Goal: Information Seeking & Learning: Compare options

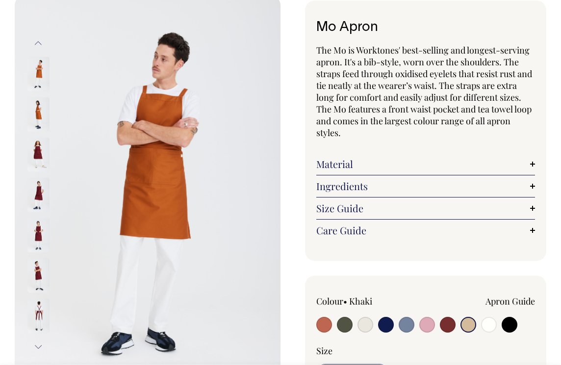
scroll to position [56, 0]
click at [467, 322] on input "radio" at bounding box center [469, 324] width 16 height 16
click at [471, 322] on input "radio" at bounding box center [469, 324] width 16 height 16
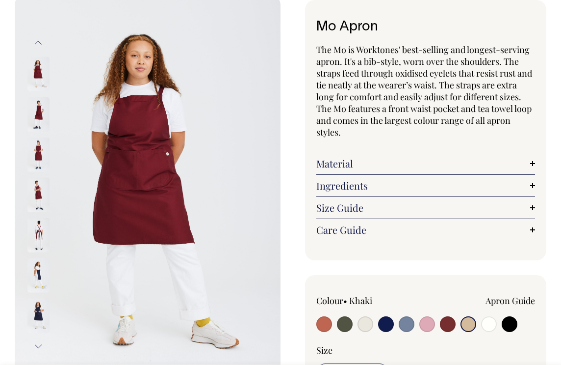
click at [36, 42] on button "Previous" at bounding box center [38, 42] width 15 height 22
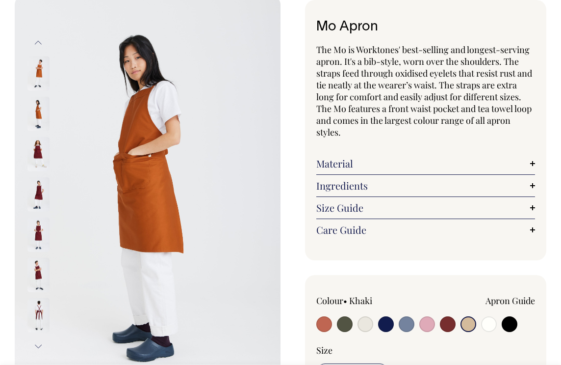
click at [36, 42] on button "Previous" at bounding box center [38, 42] width 15 height 22
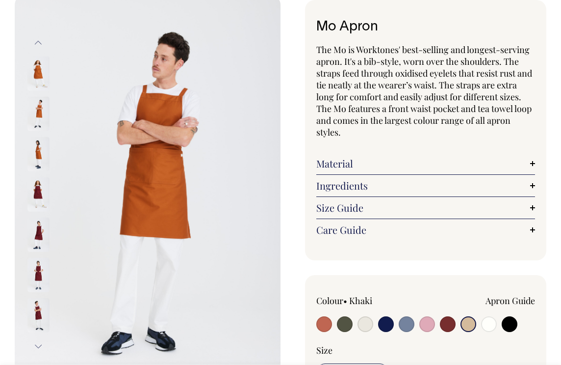
click at [36, 42] on button "Previous" at bounding box center [38, 42] width 15 height 22
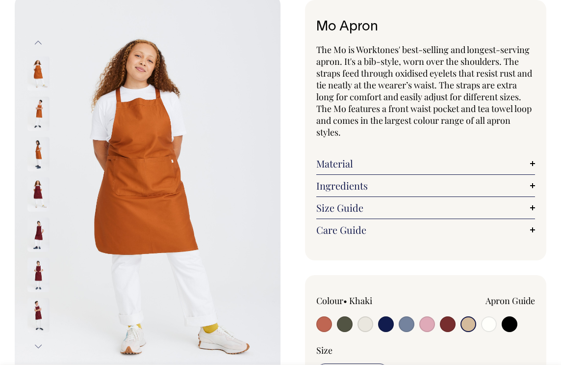
click at [36, 42] on button "Previous" at bounding box center [38, 42] width 15 height 22
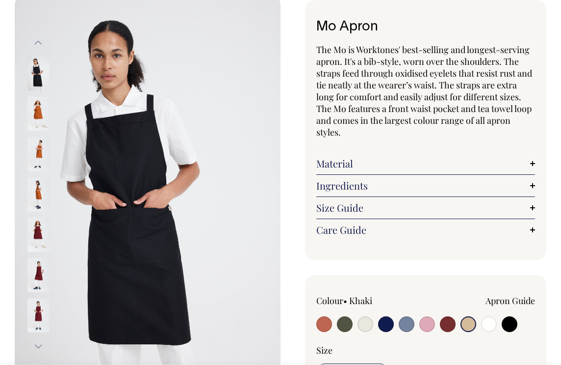
click at [36, 42] on button "Previous" at bounding box center [38, 42] width 15 height 22
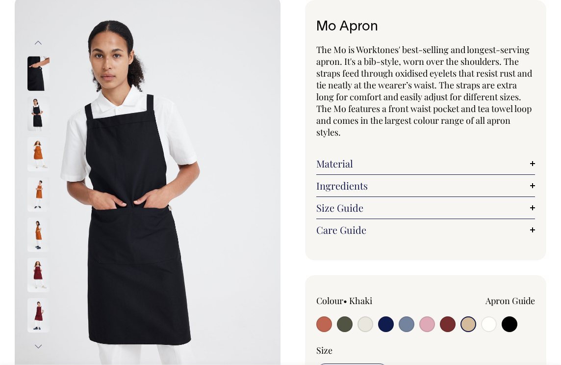
click at [36, 42] on button "Previous" at bounding box center [38, 42] width 15 height 22
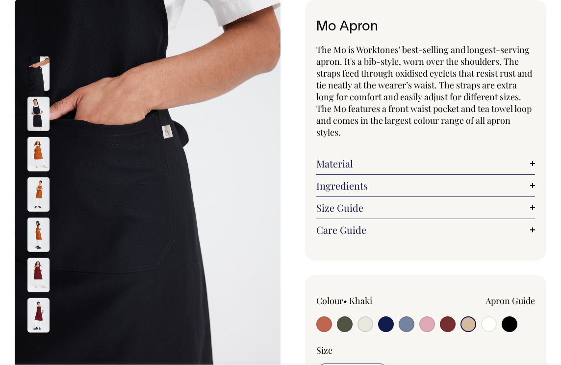
click at [36, 42] on button "Previous" at bounding box center [38, 42] width 15 height 22
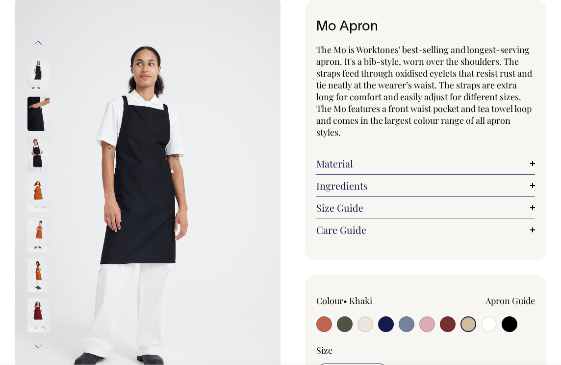
click at [449, 324] on input "radio" at bounding box center [448, 324] width 16 height 16
radio input "true"
select select "Burgundy"
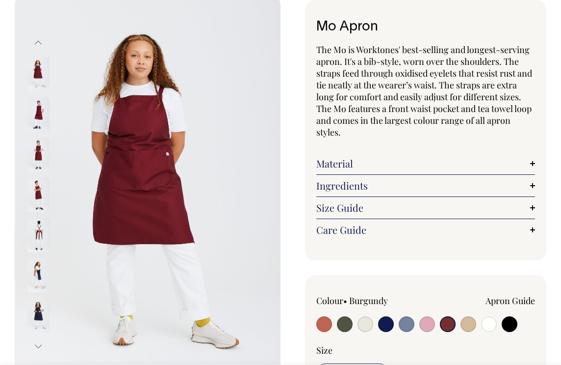
click at [471, 325] on input "radio" at bounding box center [469, 324] width 16 height 16
radio input "true"
select select "Khaki"
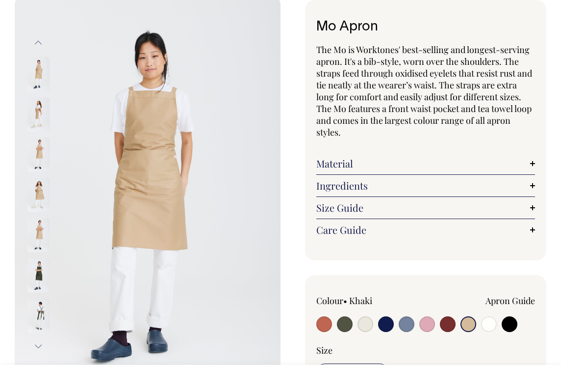
click at [490, 325] on input "radio" at bounding box center [489, 324] width 16 height 16
radio input "true"
select select "Off-White"
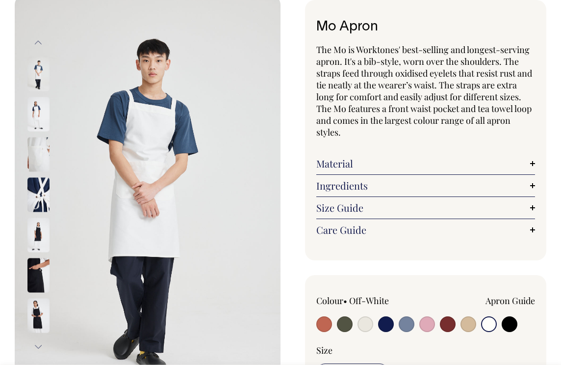
click at [513, 327] on input "radio" at bounding box center [510, 324] width 16 height 16
radio input "true"
select select "Black"
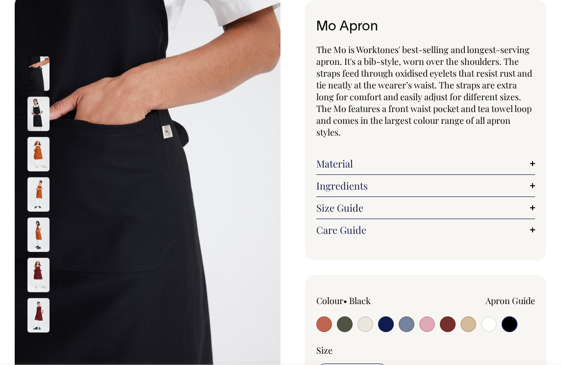
click at [469, 323] on input "radio" at bounding box center [469, 324] width 16 height 16
radio input "true"
select select "Khaki"
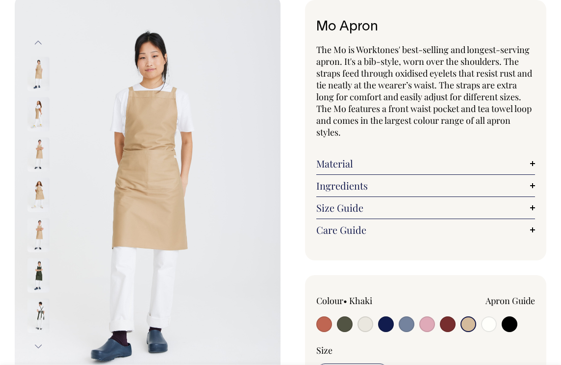
click at [430, 325] on input "radio" at bounding box center [428, 324] width 16 height 16
radio input "true"
select select "Pink"
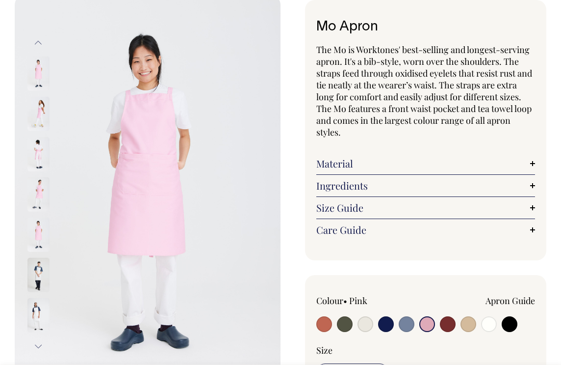
click at [469, 323] on input "radio" at bounding box center [469, 324] width 16 height 16
radio input "true"
select select "Khaki"
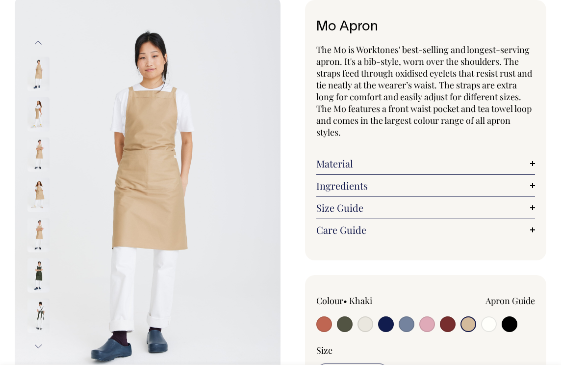
click at [38, 108] on img at bounding box center [38, 114] width 22 height 34
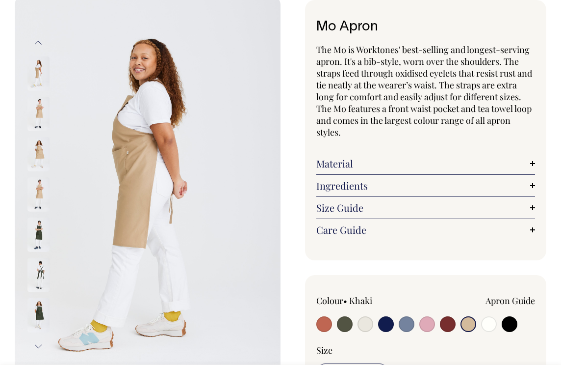
click at [38, 113] on img at bounding box center [38, 114] width 22 height 34
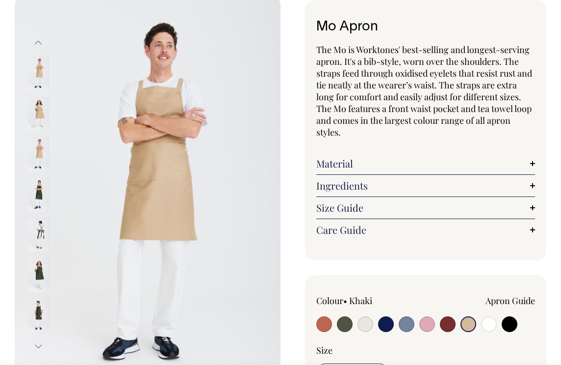
click at [38, 134] on div at bounding box center [51, 114] width 49 height 40
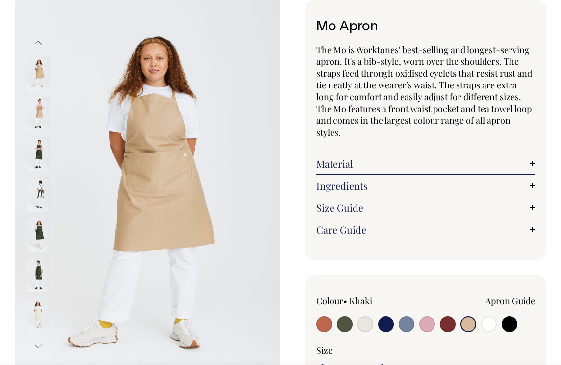
click at [34, 117] on img at bounding box center [38, 114] width 22 height 34
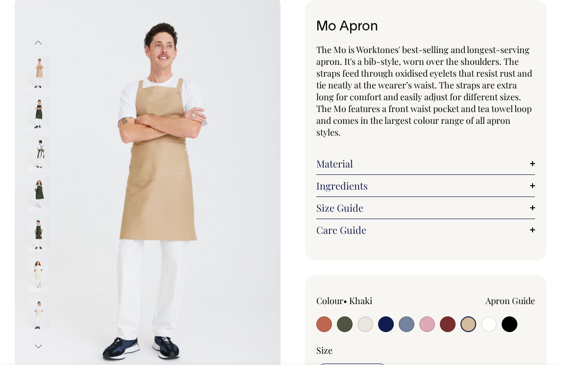
click at [175, 153] on img at bounding box center [148, 194] width 266 height 399
click at [348, 322] on input "radio" at bounding box center [345, 324] width 16 height 16
radio input "true"
select select "Olive"
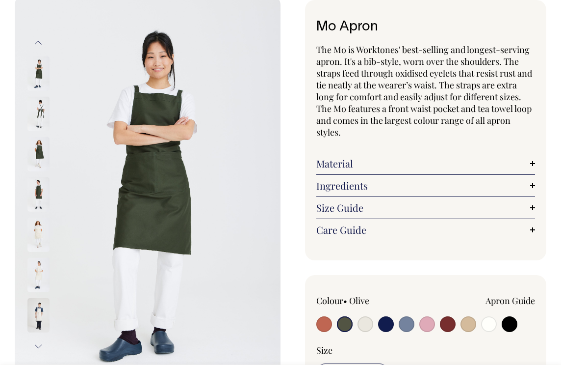
click at [364, 319] on input "radio" at bounding box center [366, 324] width 16 height 16
radio input "true"
select select "Natural"
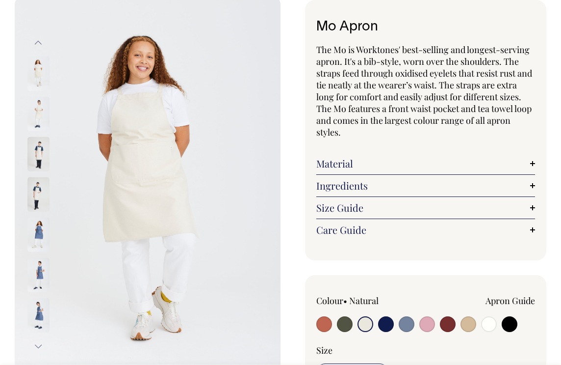
click at [386, 324] on input "radio" at bounding box center [386, 324] width 16 height 16
radio input "true"
select select "Dark Navy"
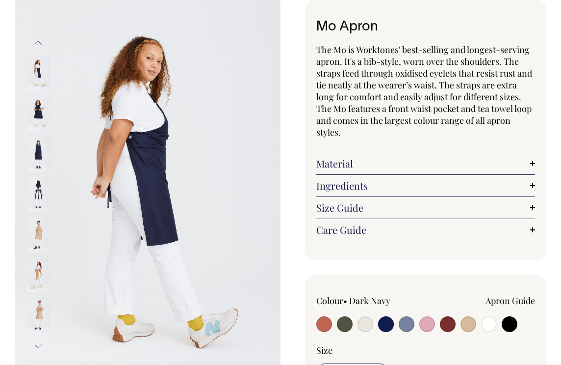
click at [462, 322] on input "radio" at bounding box center [469, 324] width 16 height 16
radio input "true"
select select "Khaki"
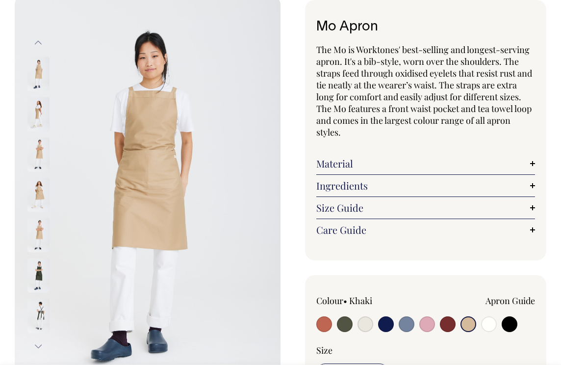
click at [357, 162] on link "Material" at bounding box center [426, 164] width 219 height 12
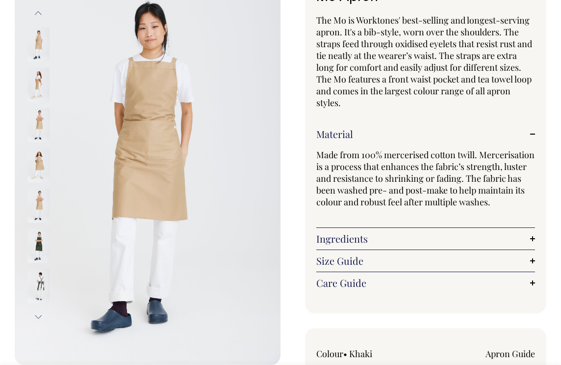
scroll to position [86, 0]
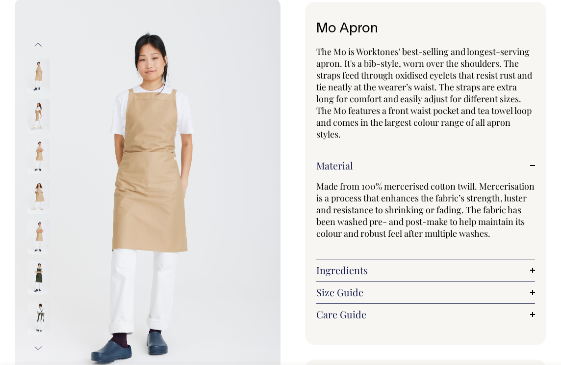
click at [137, 151] on img at bounding box center [148, 196] width 266 height 399
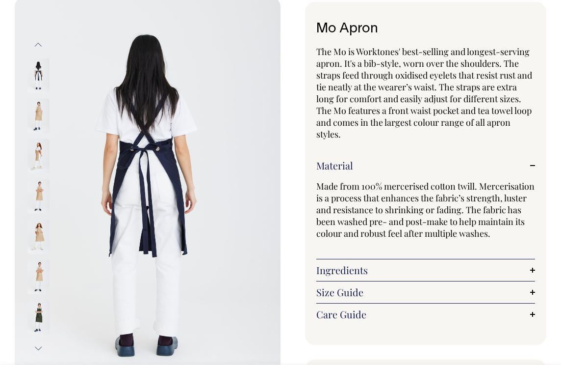
click at [36, 234] on img at bounding box center [38, 236] width 22 height 34
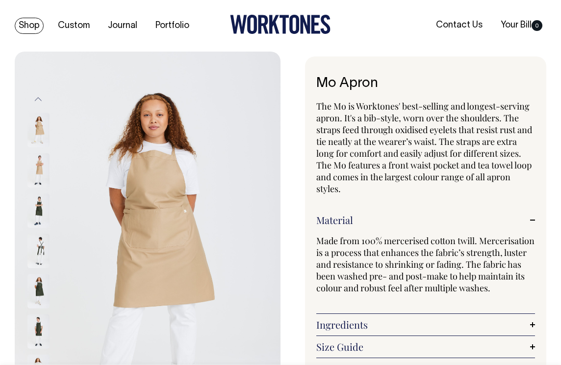
scroll to position [0, 0]
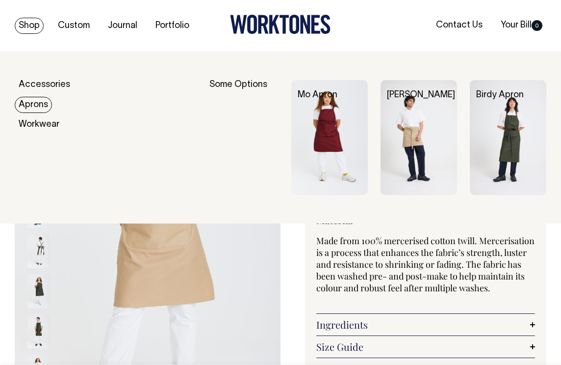
click at [27, 103] on link "Aprons" at bounding box center [33, 105] width 37 height 16
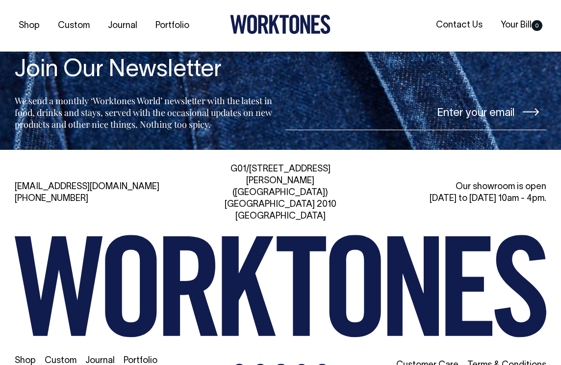
scroll to position [772, 0]
